Goal: Use online tool/utility: Use online tool/utility

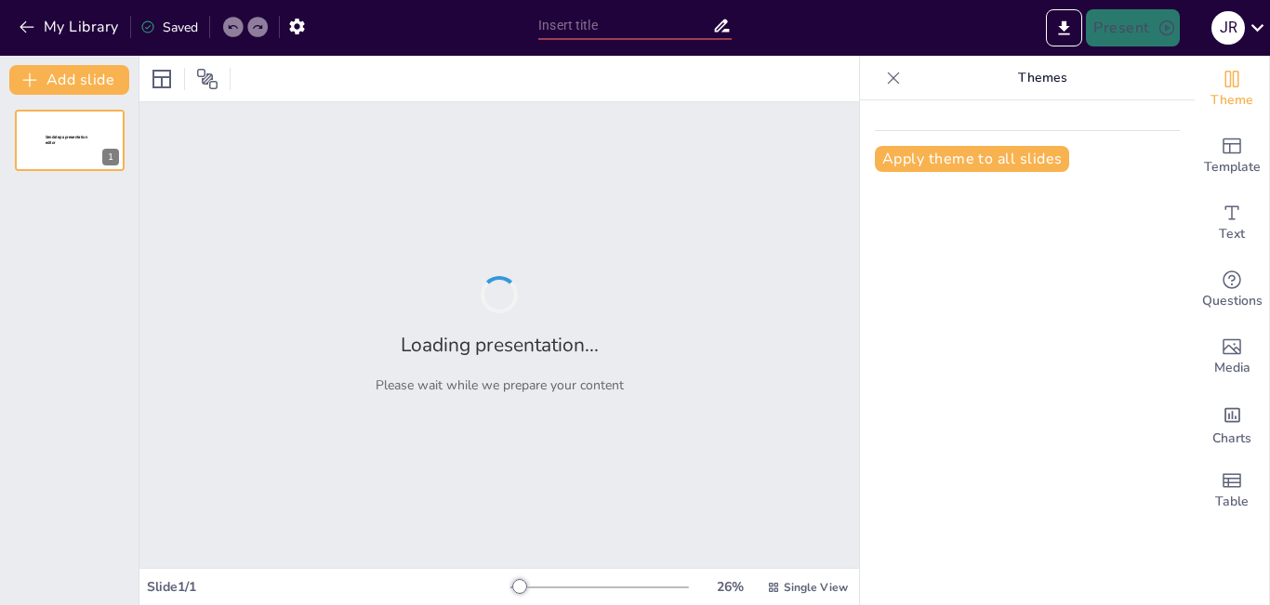
type input "Innovación Responsable: Telefónica y los ODS en Acción"
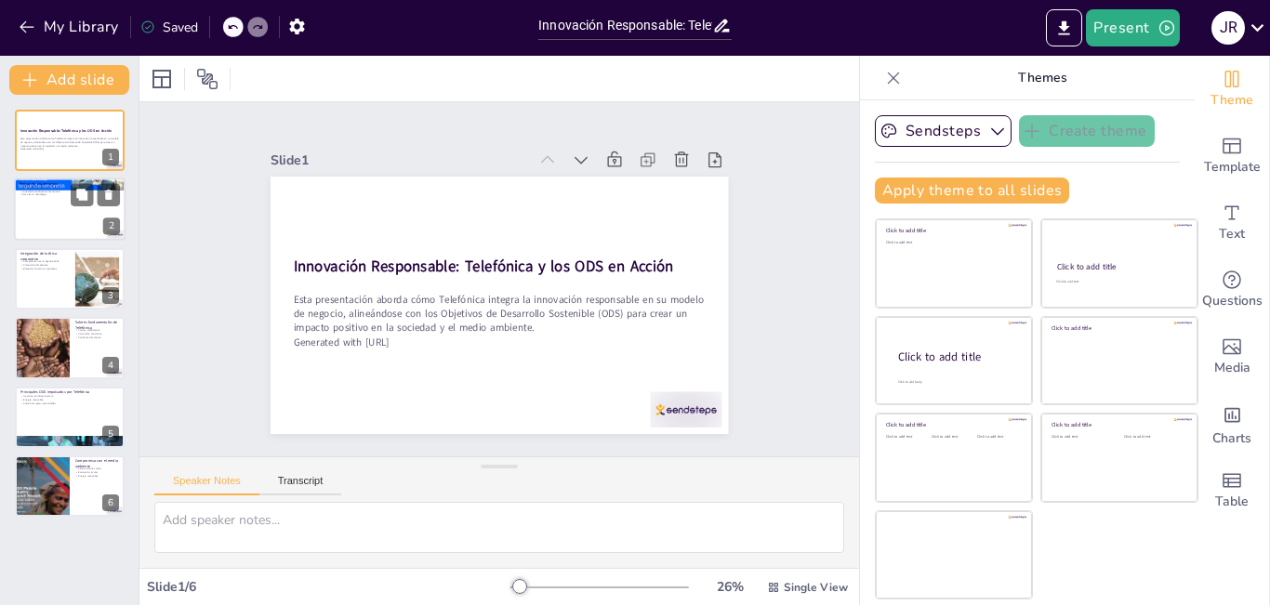
click at [49, 214] on div at bounding box center [70, 209] width 112 height 63
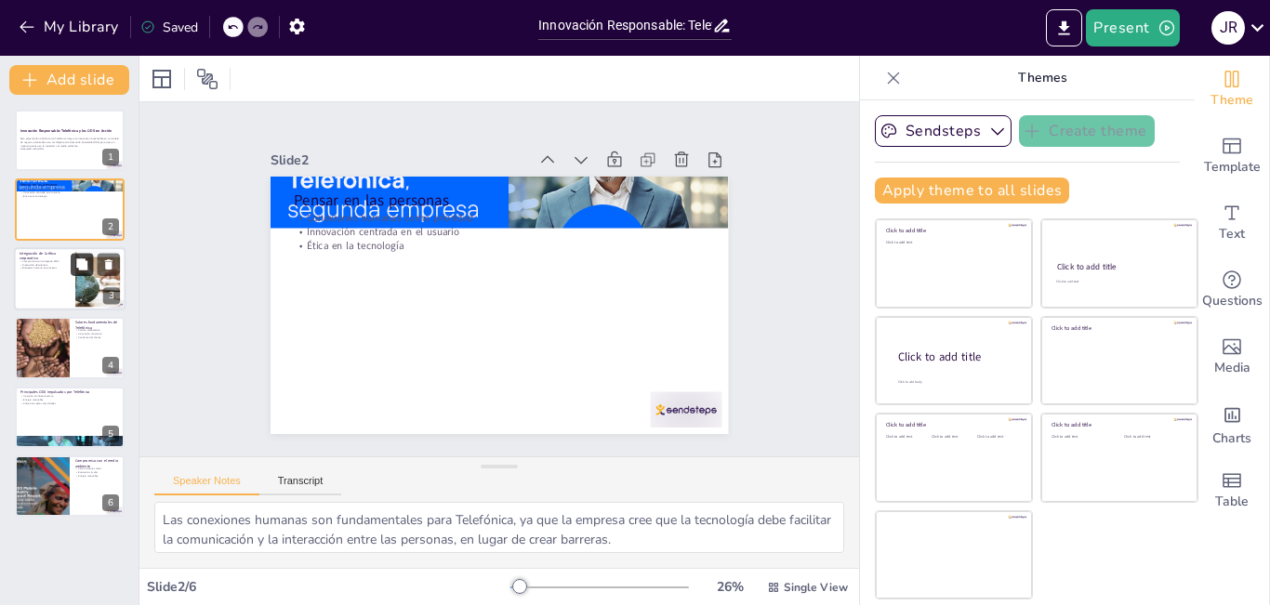
click at [72, 259] on button at bounding box center [82, 264] width 22 height 22
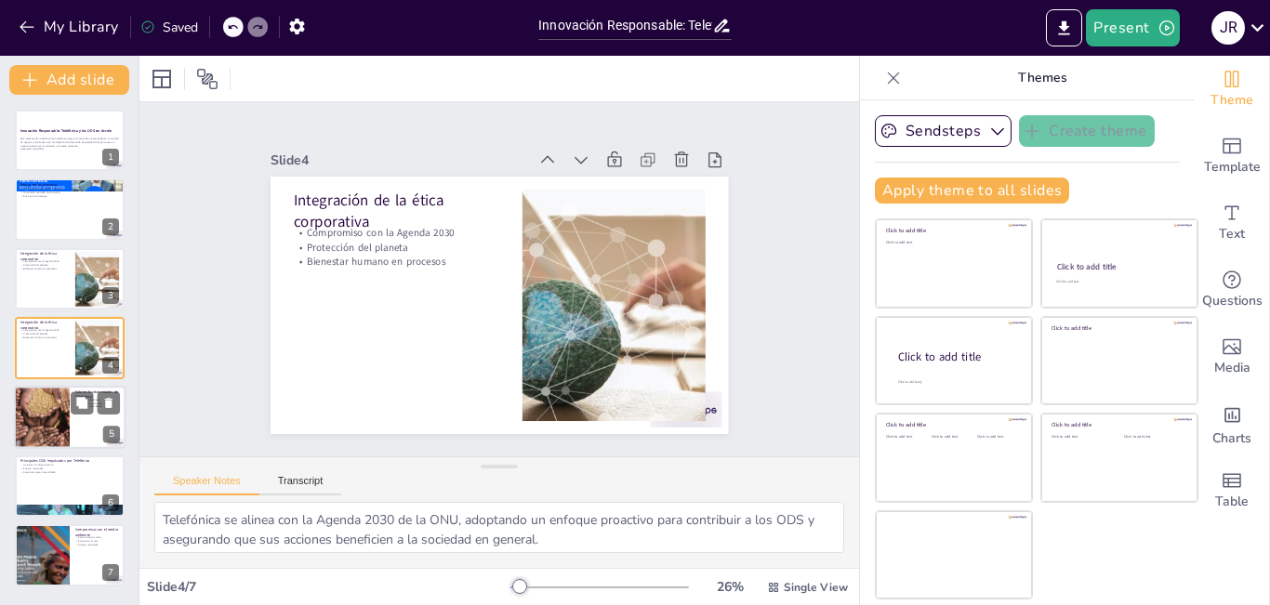
click at [57, 420] on div at bounding box center [42, 417] width 112 height 63
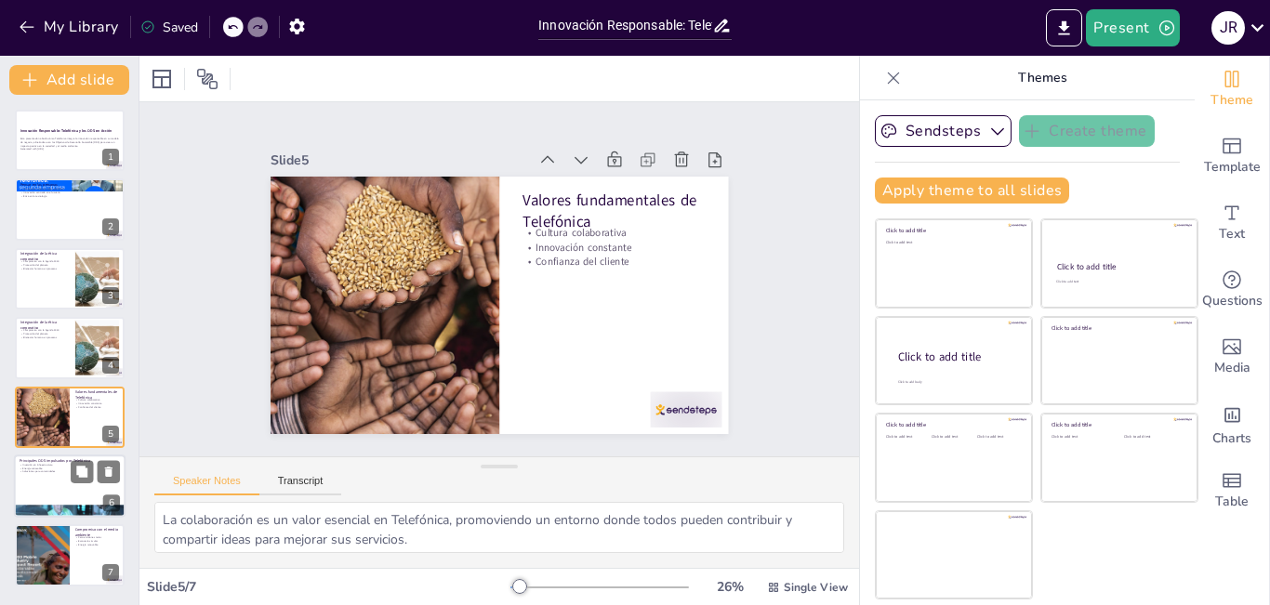
click at [51, 485] on div at bounding box center [70, 486] width 112 height 63
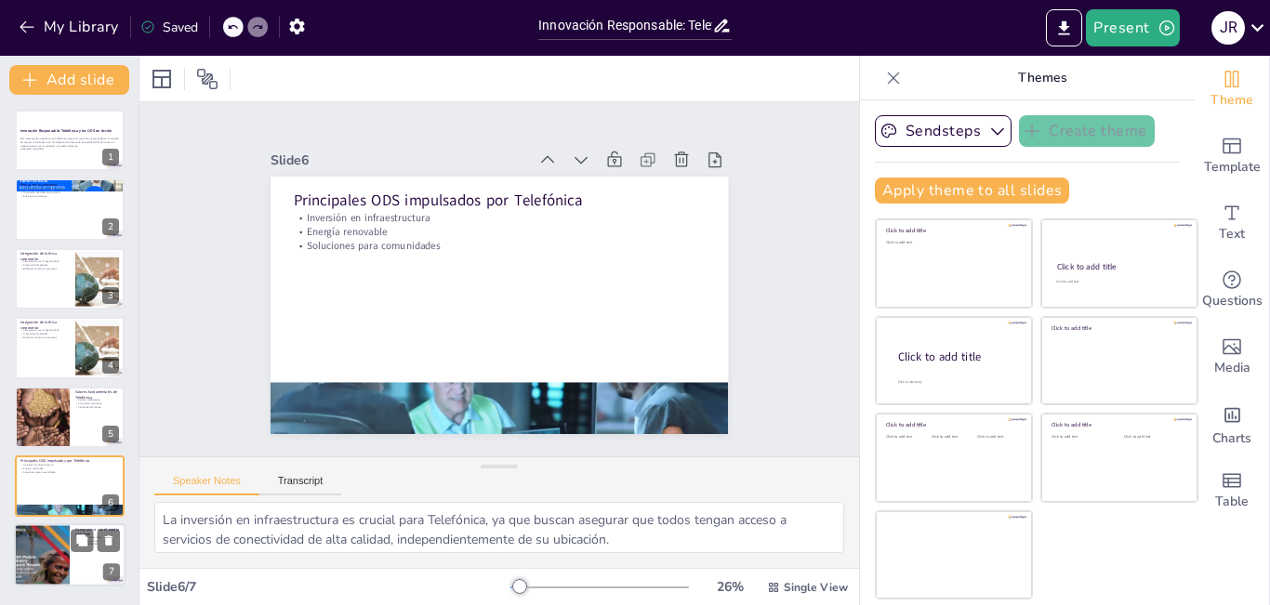
click at [55, 540] on div at bounding box center [42, 555] width 72 height 63
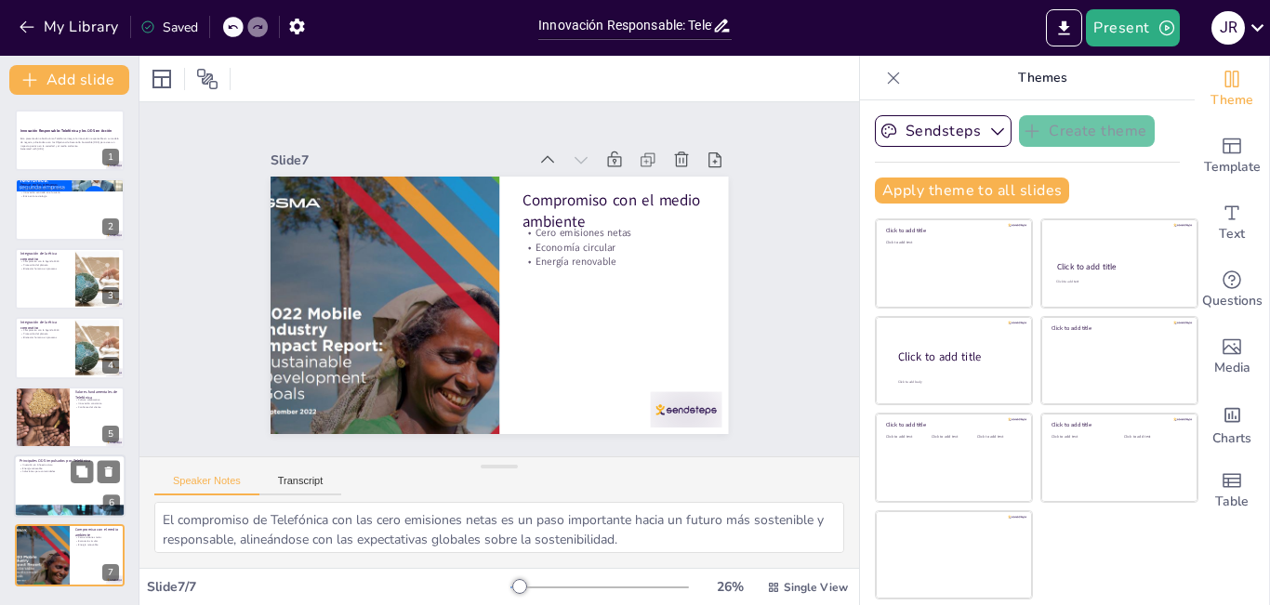
click at [49, 482] on div at bounding box center [70, 486] width 112 height 63
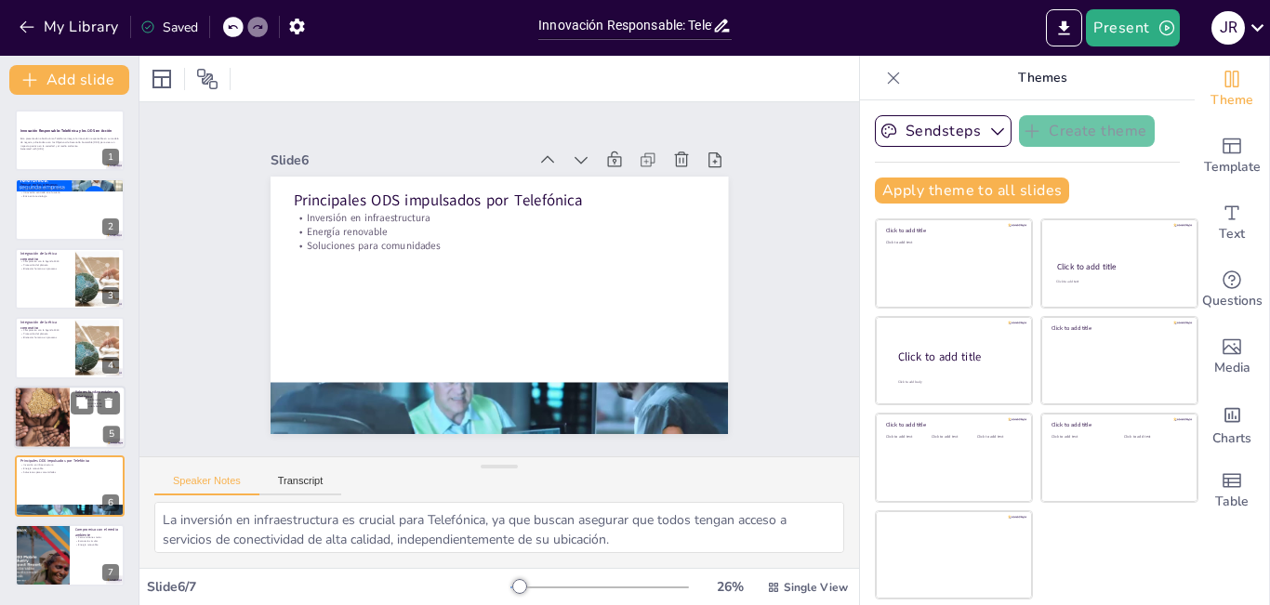
click at [47, 424] on div at bounding box center [42, 417] width 112 height 63
type textarea "La colaboración es un valor esencial en Telefónica, promoviendo un entorno dond…"
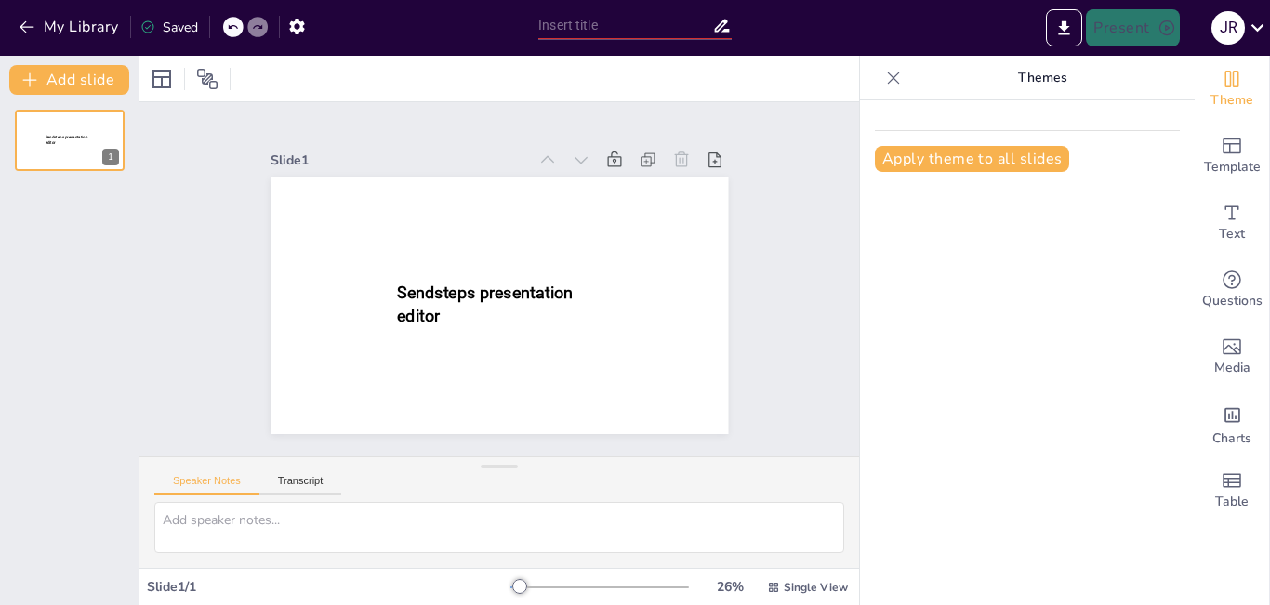
type input "Innovación Responsable: Telefónica y los ODS en Acción"
